Goal: Task Accomplishment & Management: Use online tool/utility

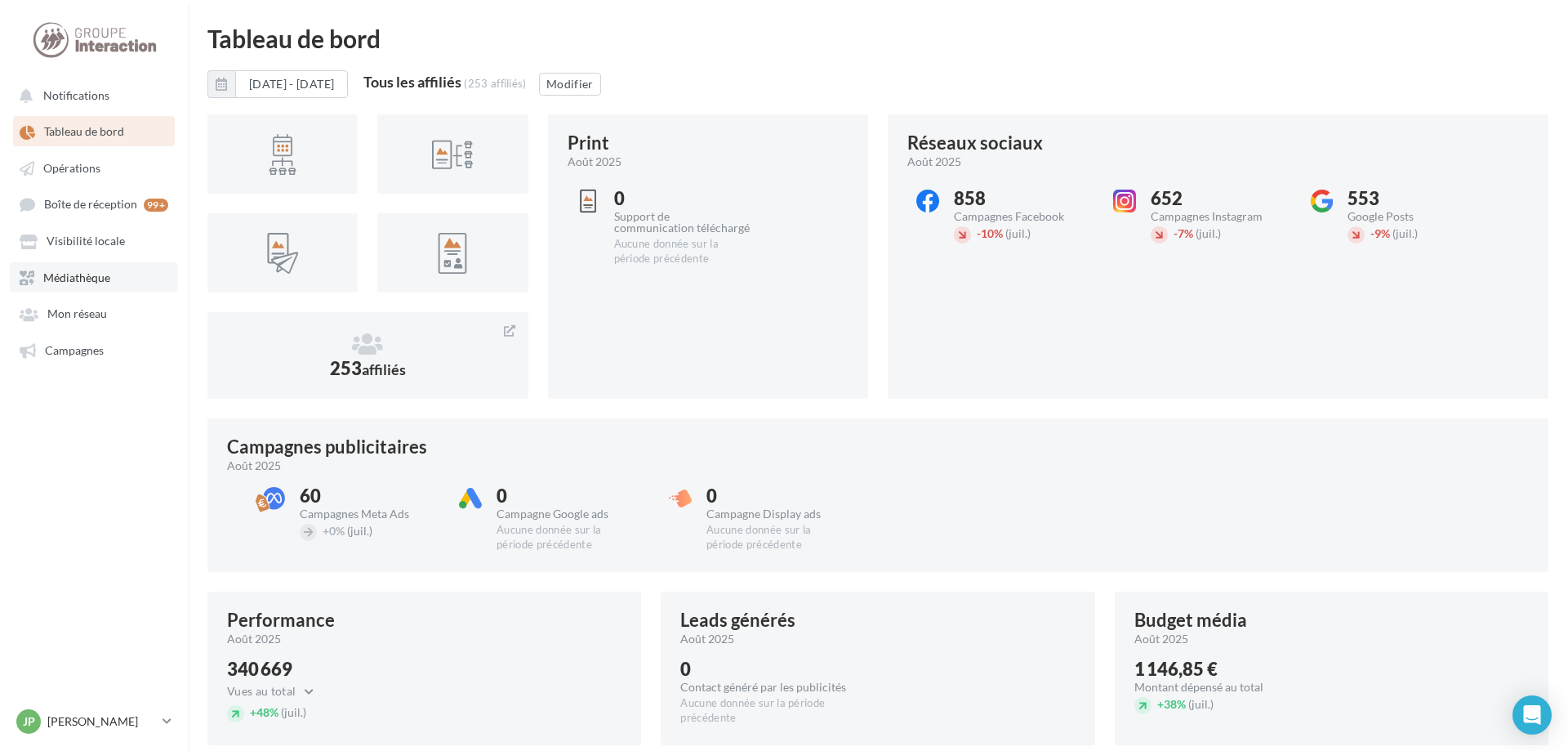
click at [61, 288] on link "Médiathèque" at bounding box center [94, 277] width 168 height 30
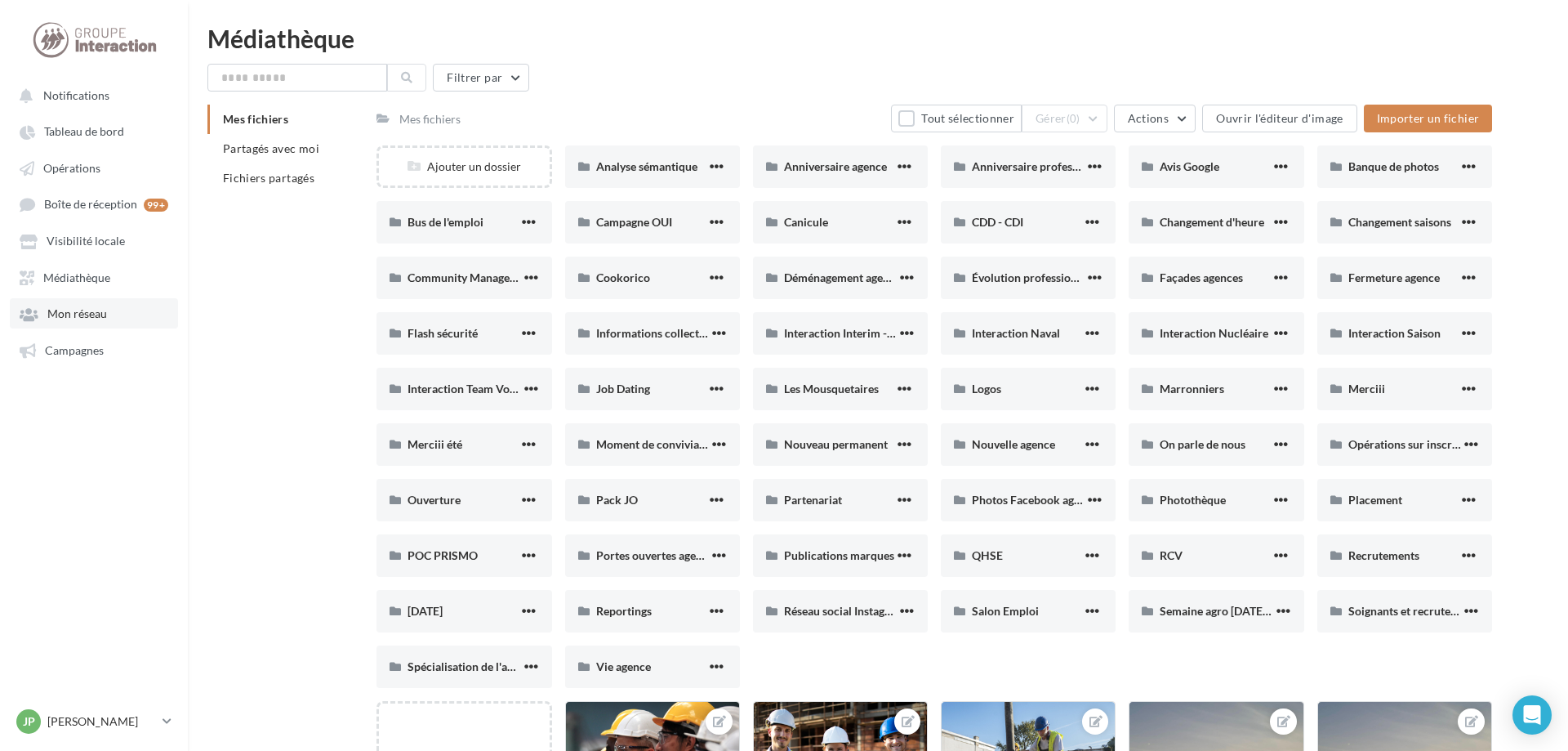
click at [68, 316] on span "Mon réseau" at bounding box center [77, 314] width 59 height 14
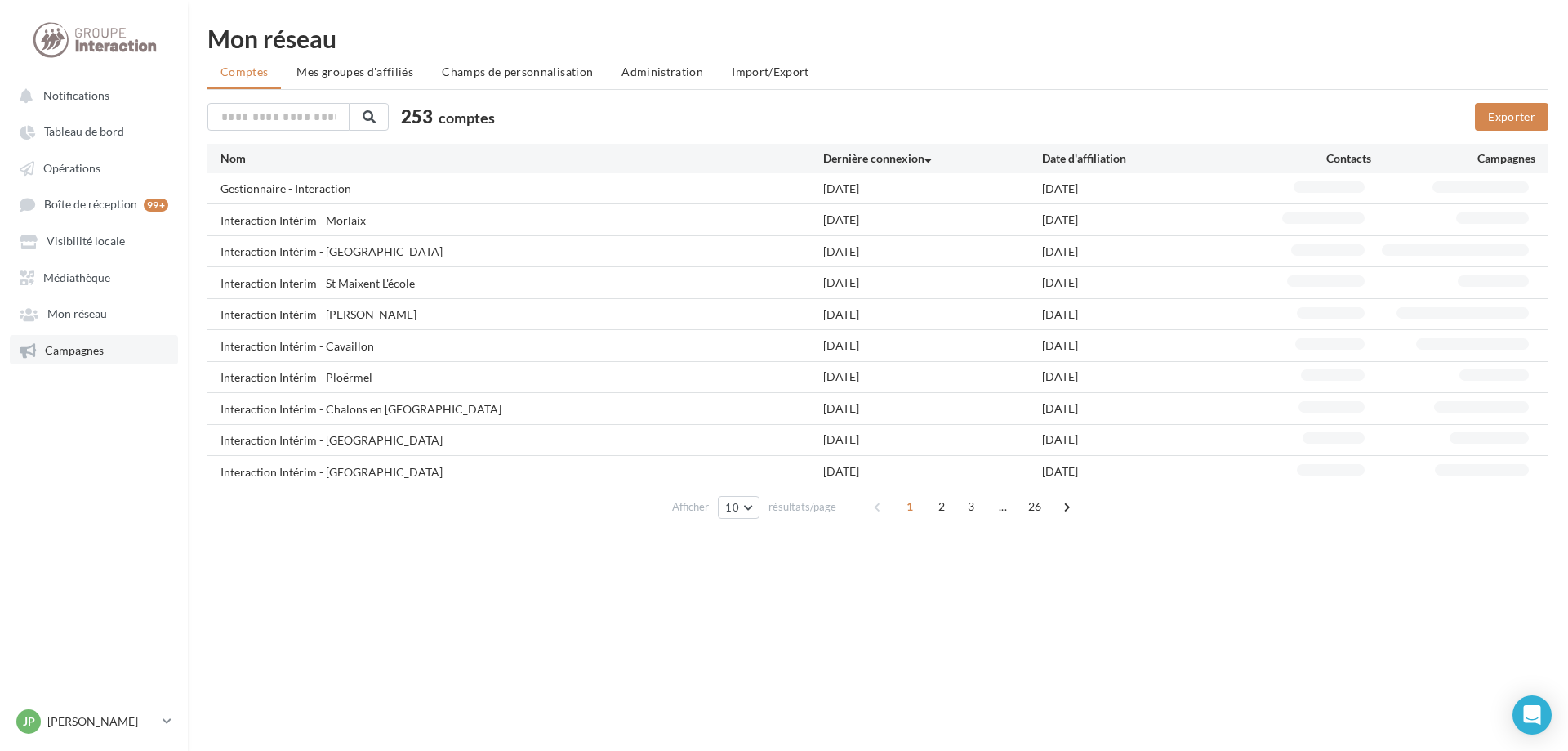
click at [74, 362] on link "Campagnes" at bounding box center [94, 350] width 168 height 30
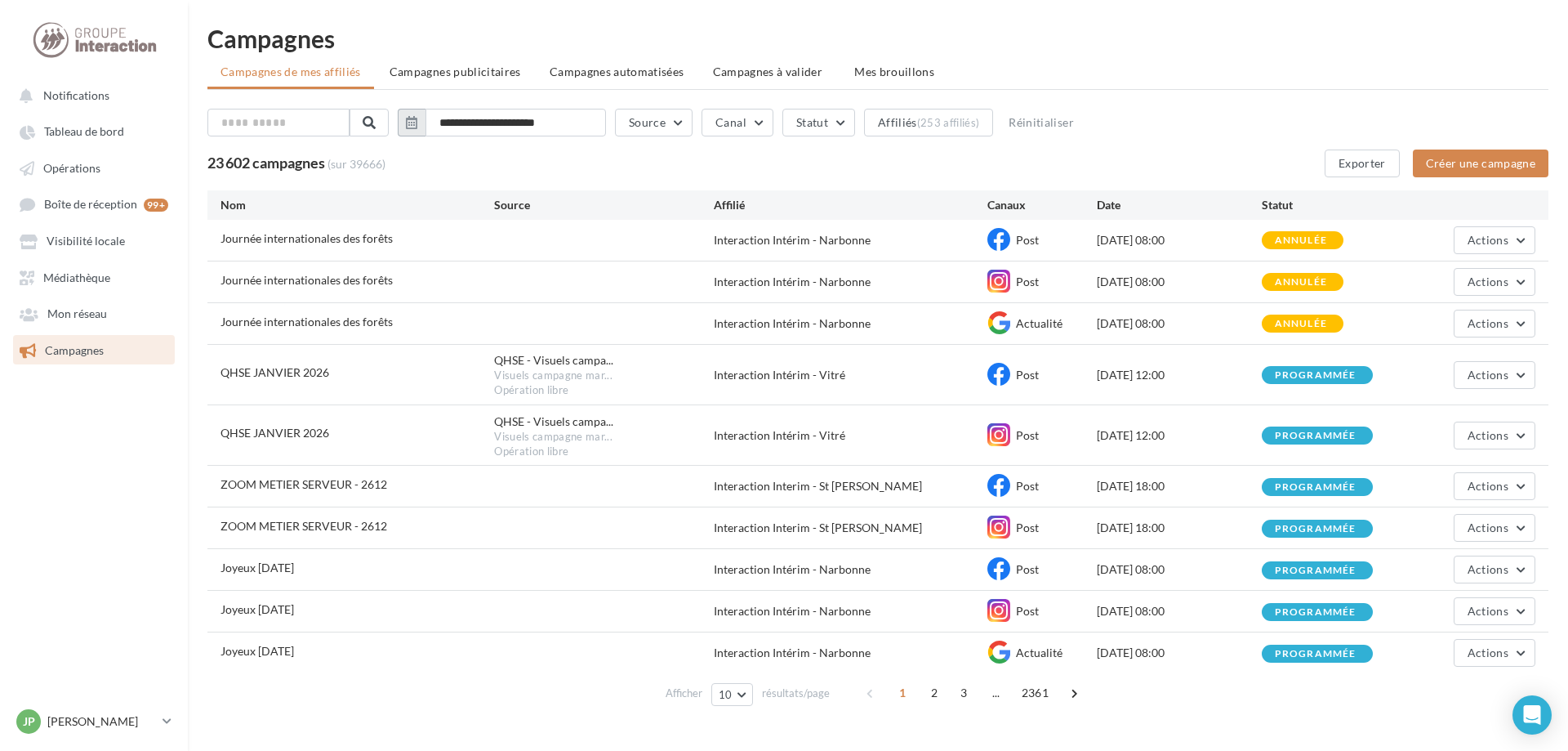
click at [417, 120] on icon "button" at bounding box center [411, 122] width 12 height 13
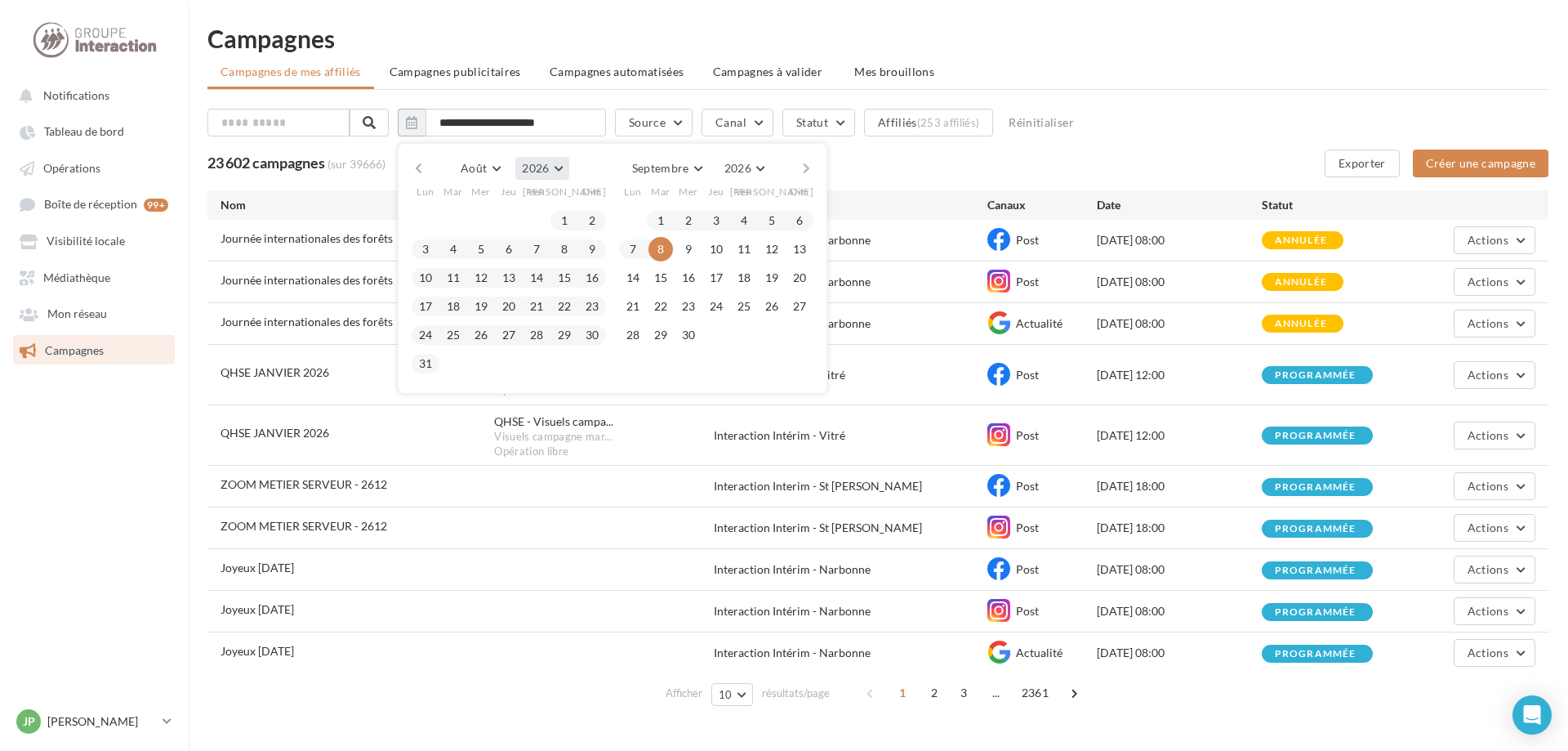
click at [568, 170] on button "2026" at bounding box center [542, 168] width 53 height 23
click at [494, 211] on span "2025" at bounding box center [481, 207] width 26 height 14
click at [438, 332] on button "25" at bounding box center [425, 334] width 25 height 25
click at [605, 334] on button "31" at bounding box center [592, 334] width 25 height 25
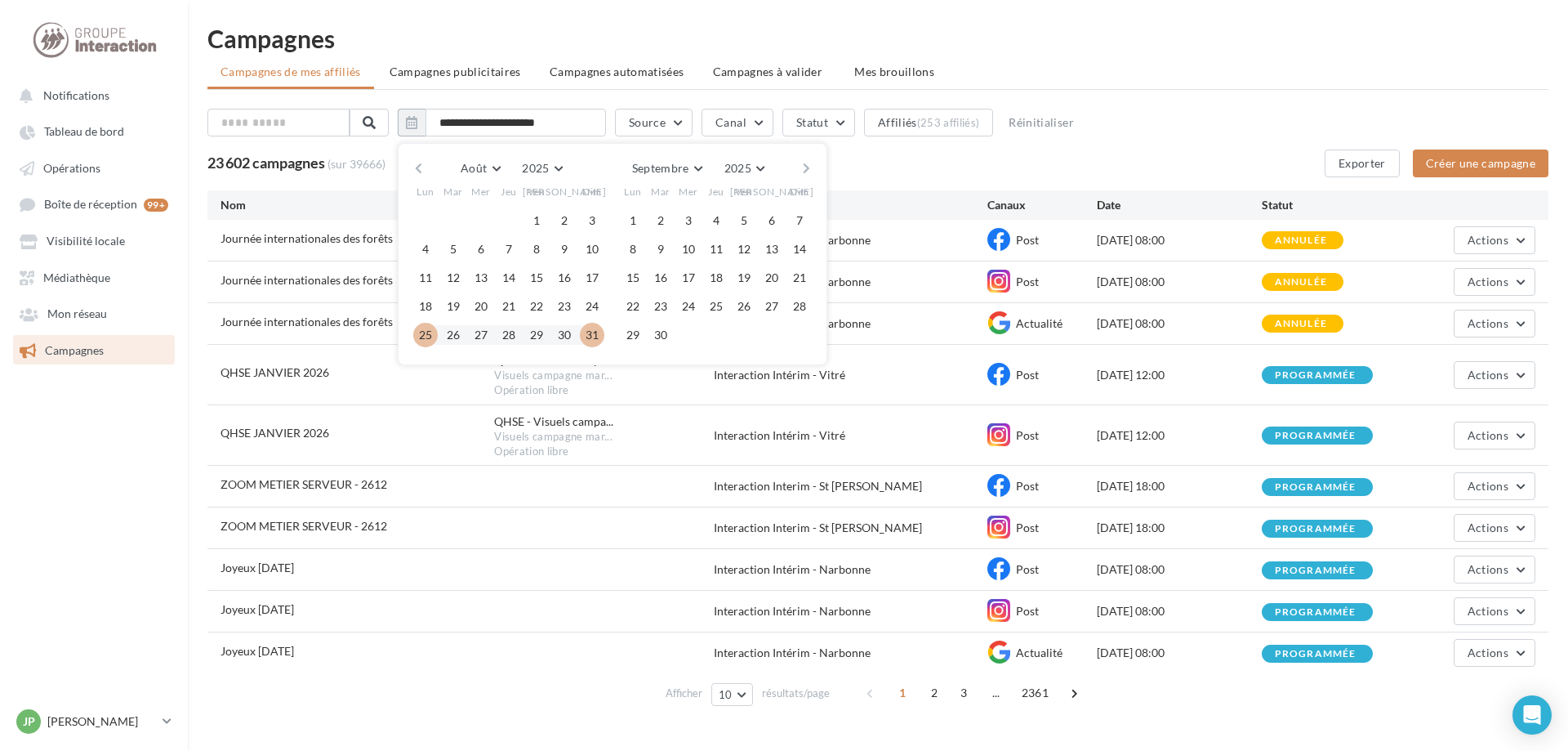
type input "**********"
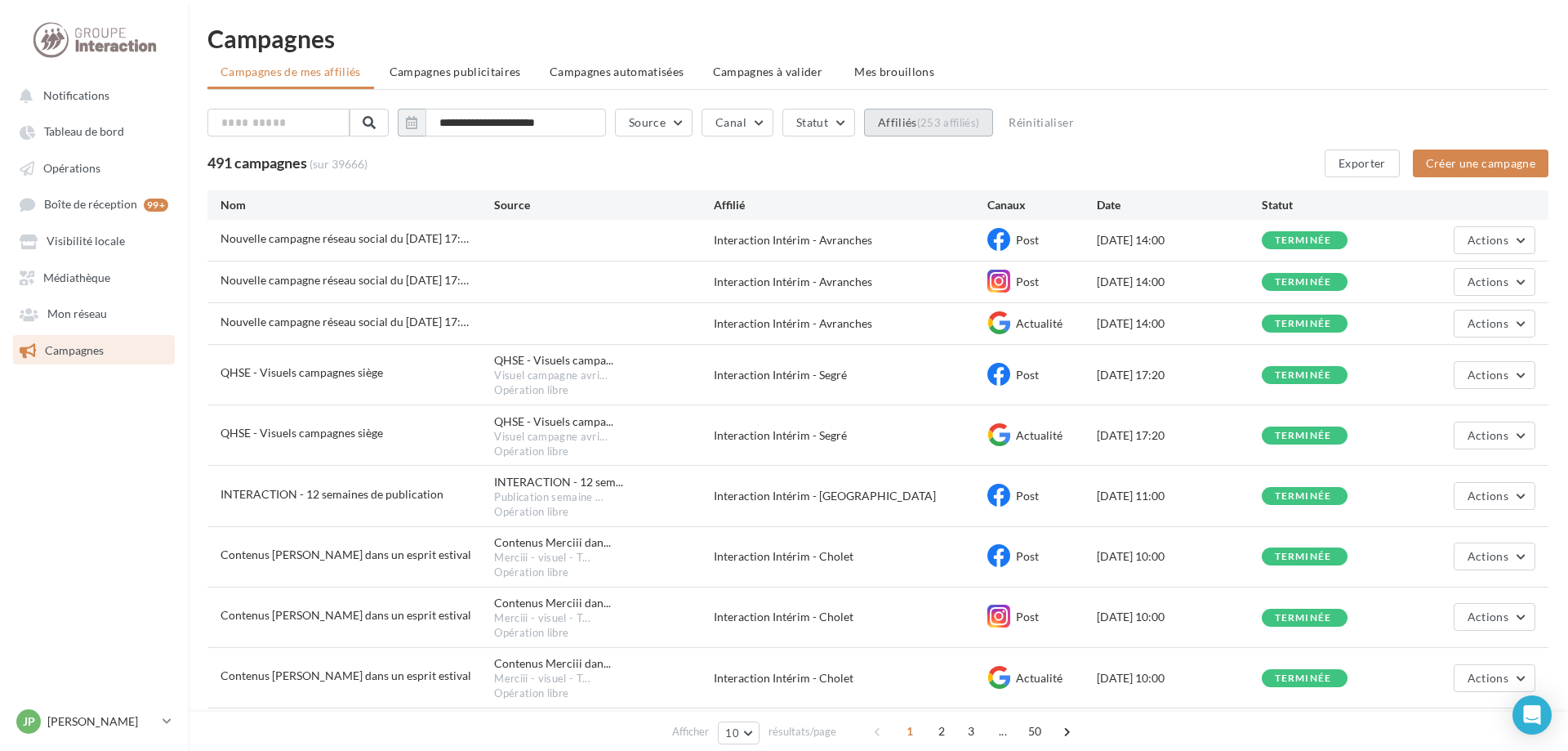
click at [980, 123] on div "(253 affiliés)" at bounding box center [948, 122] width 63 height 13
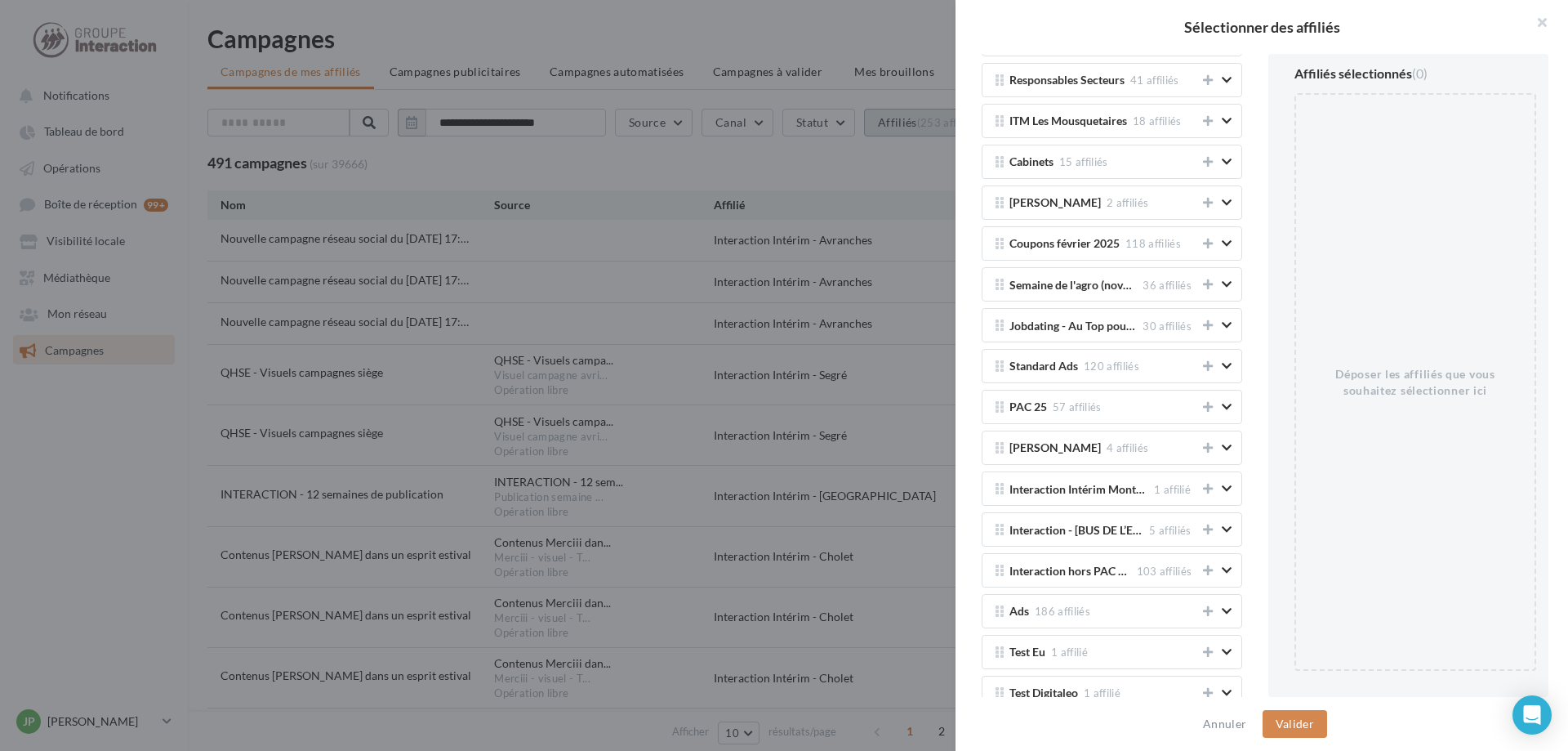
scroll to position [3025, 0]
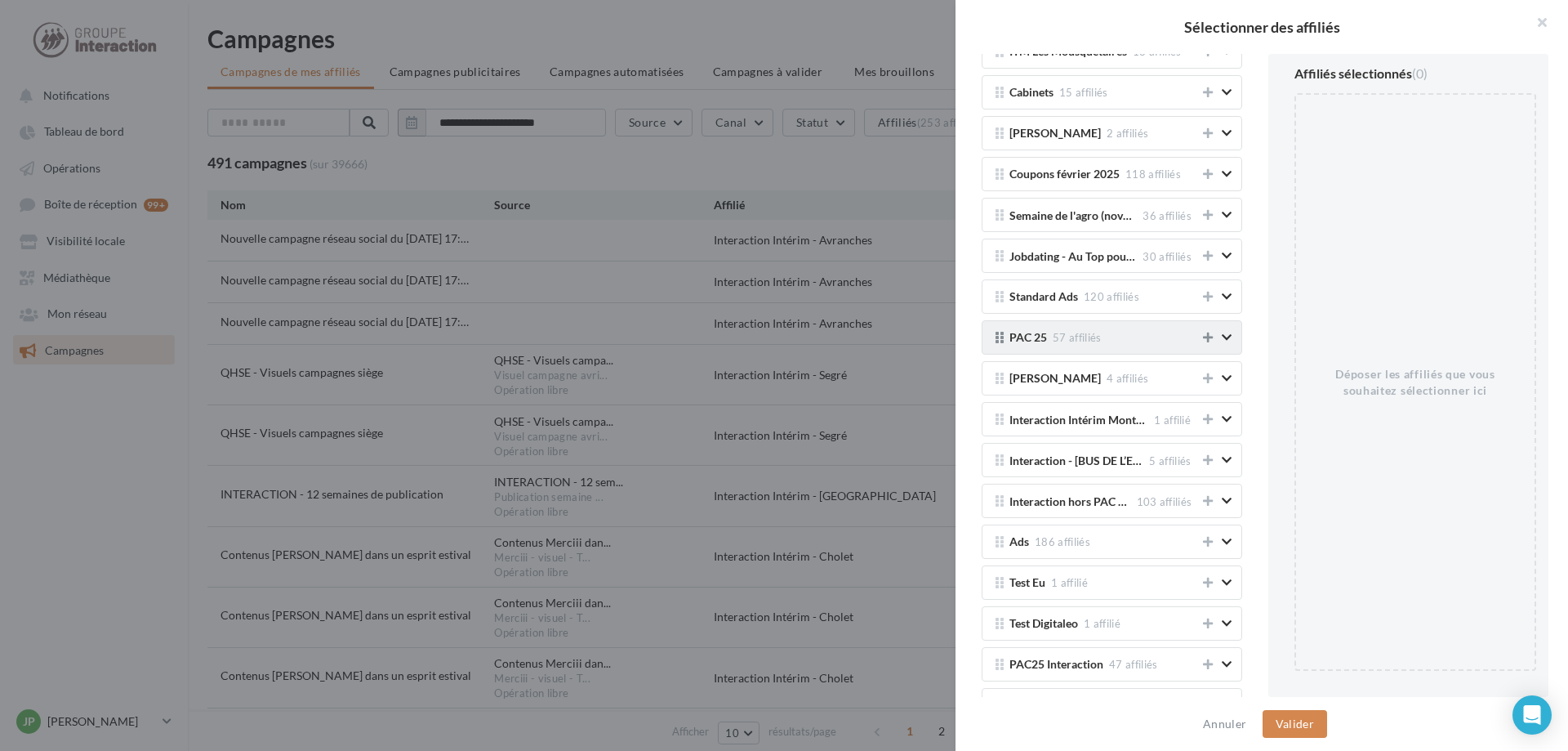
click at [1212, 338] on icon at bounding box center [1208, 338] width 10 height 12
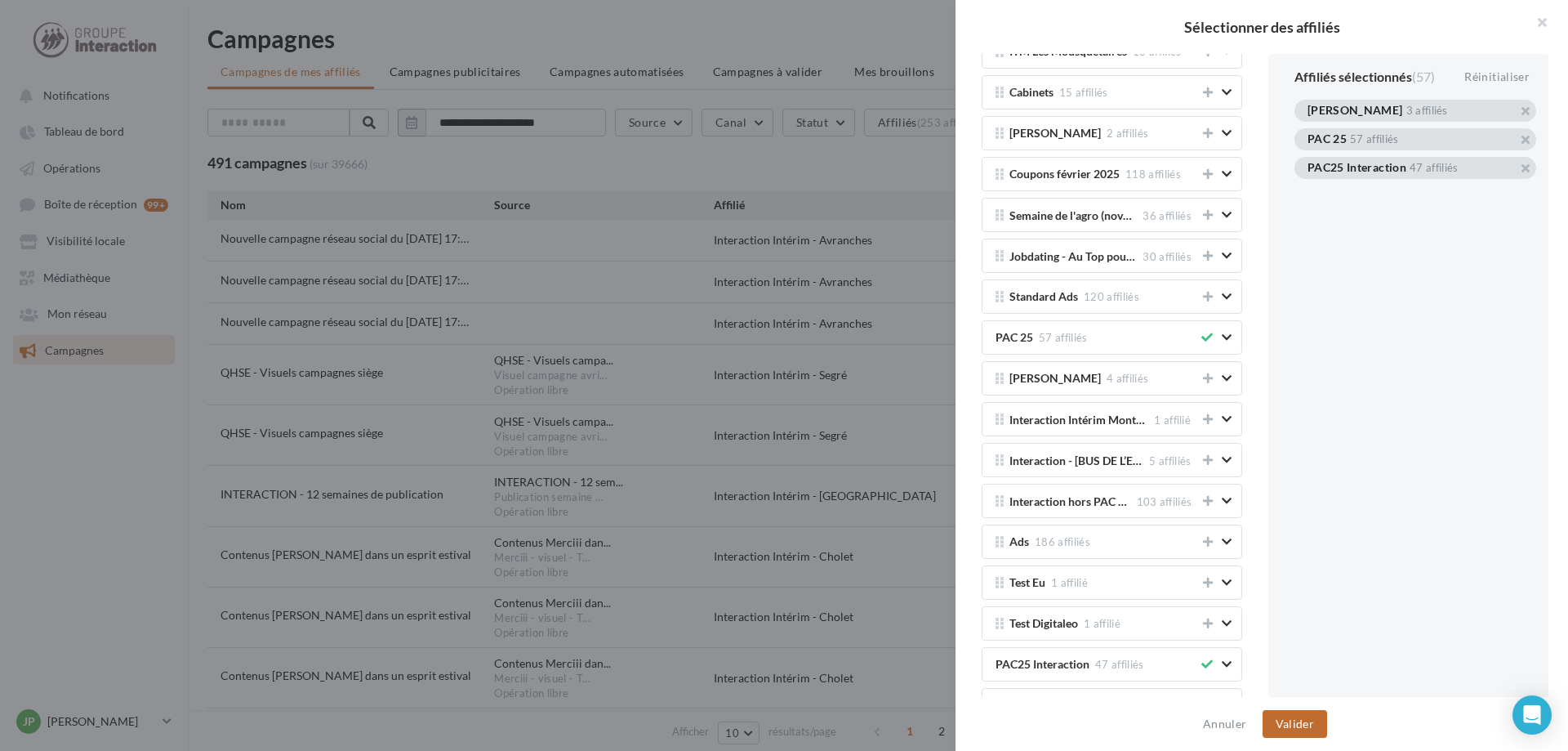
click at [1300, 722] on button "Valider" at bounding box center [1295, 723] width 64 height 28
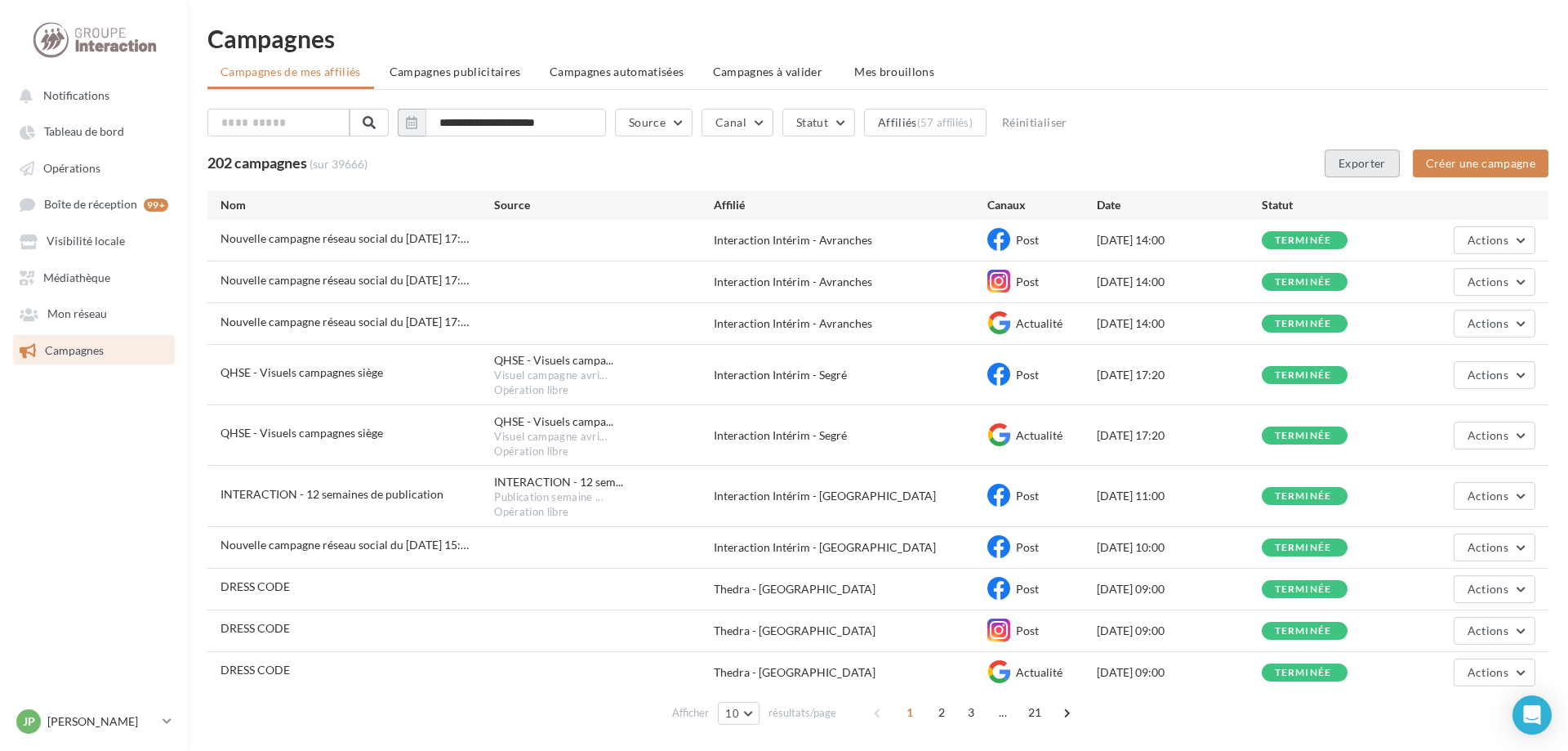
click at [1364, 166] on button "Exporter" at bounding box center [1362, 163] width 75 height 28
click at [802, 708] on span "résultats/page" at bounding box center [803, 713] width 68 height 15
